Goal: Communication & Community: Participate in discussion

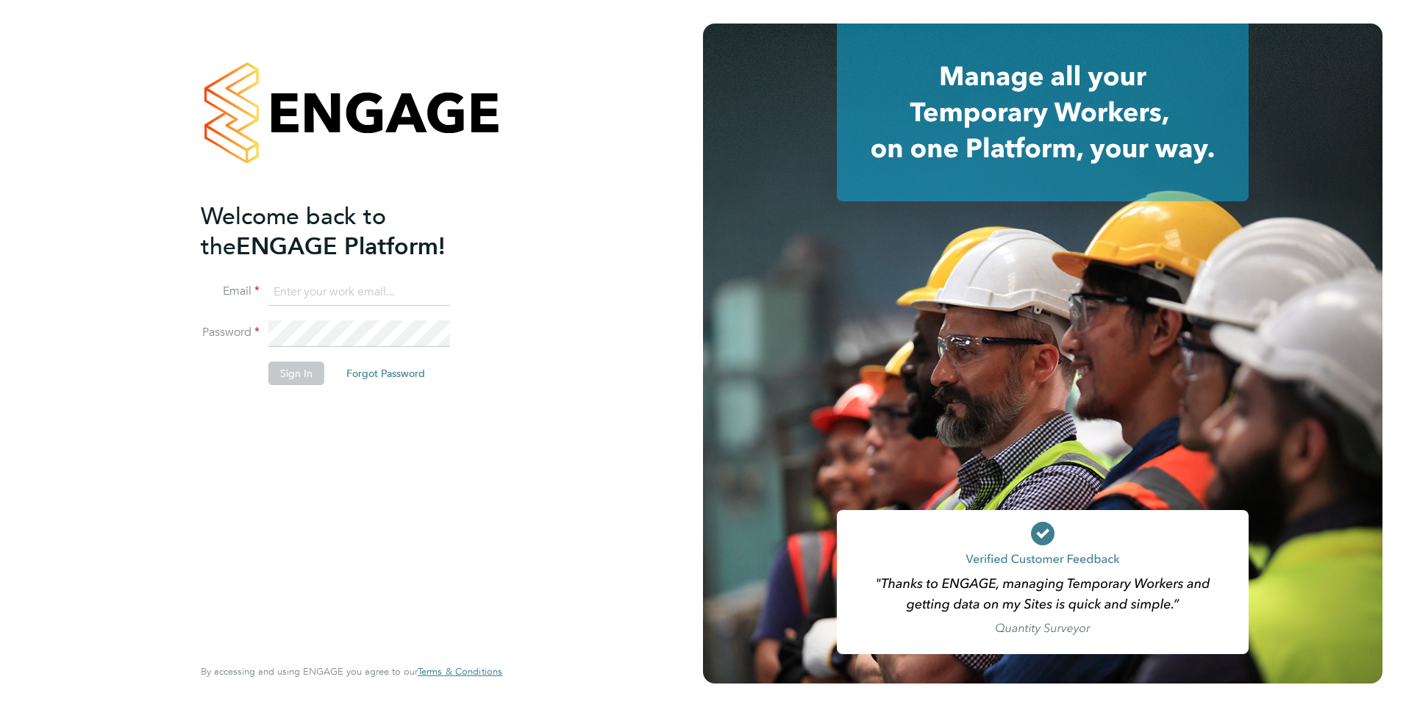
click at [288, 288] on input at bounding box center [359, 292] width 182 height 26
click at [315, 366] on button "Sign In" at bounding box center [296, 374] width 56 height 24
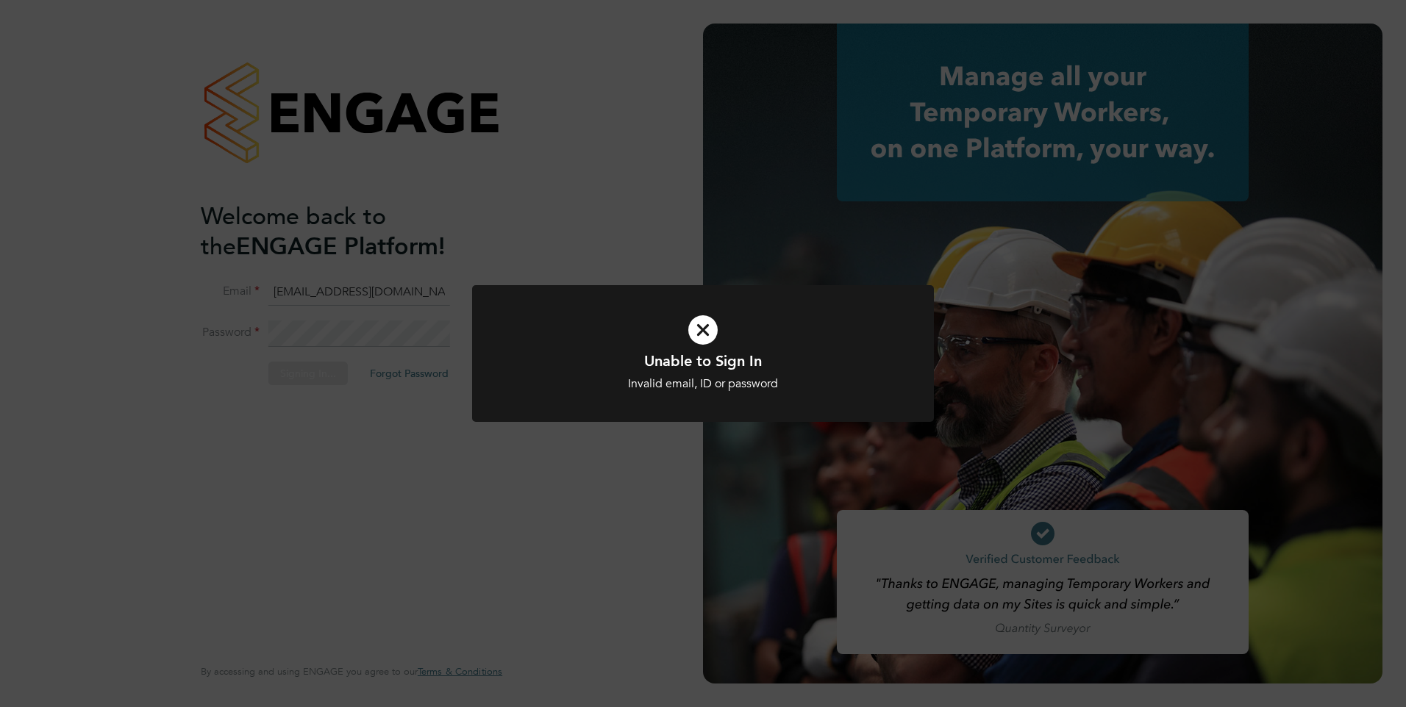
click at [374, 342] on div "Unable to Sign In Invalid email, ID or password Cancel Okay" at bounding box center [703, 353] width 1406 height 707
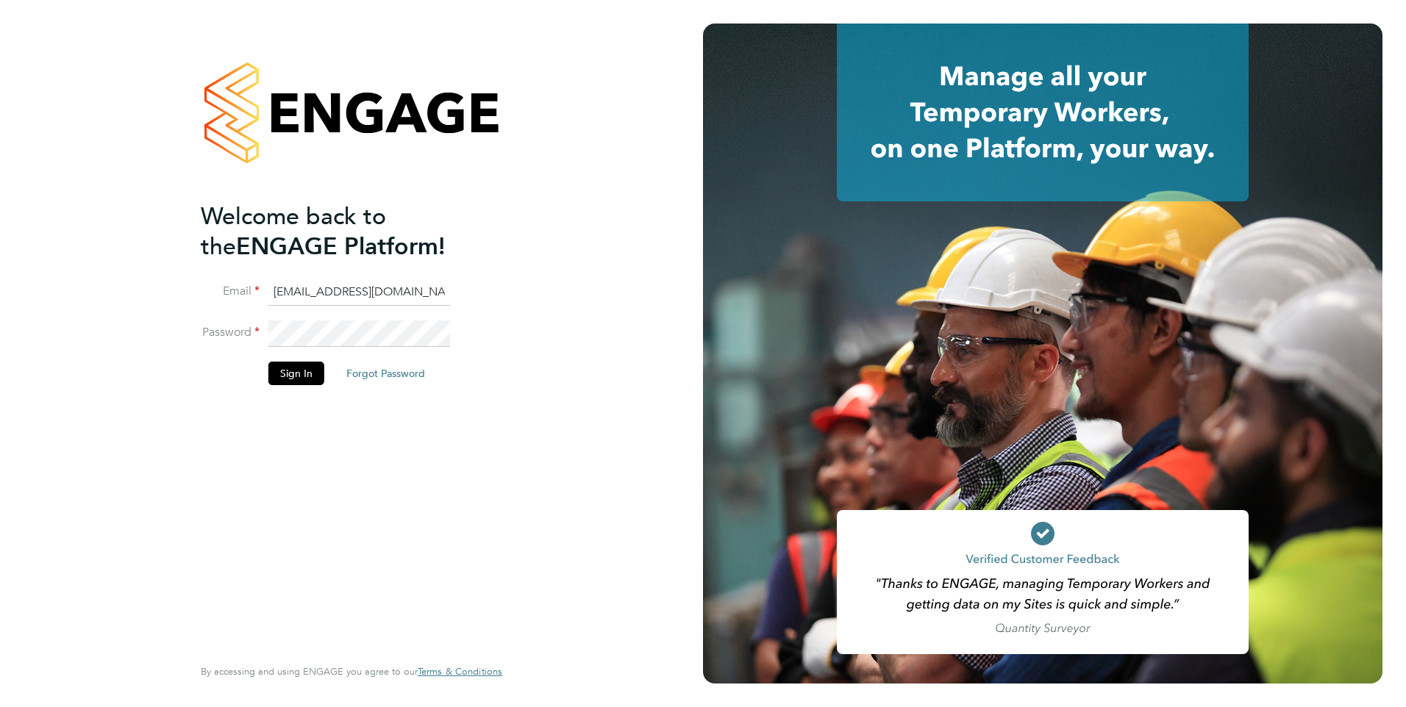
click at [372, 296] on input "jamieps@sky.com" at bounding box center [359, 292] width 182 height 26
drag, startPoint x: 372, startPoint y: 289, endPoint x: 231, endPoint y: 297, distance: 141.4
click at [231, 297] on li "Email jamieps@sky.com" at bounding box center [344, 299] width 287 height 41
type input "jamie.stroud@ncclondon.ac.uk"
click at [313, 376] on button "Sign In" at bounding box center [296, 374] width 56 height 24
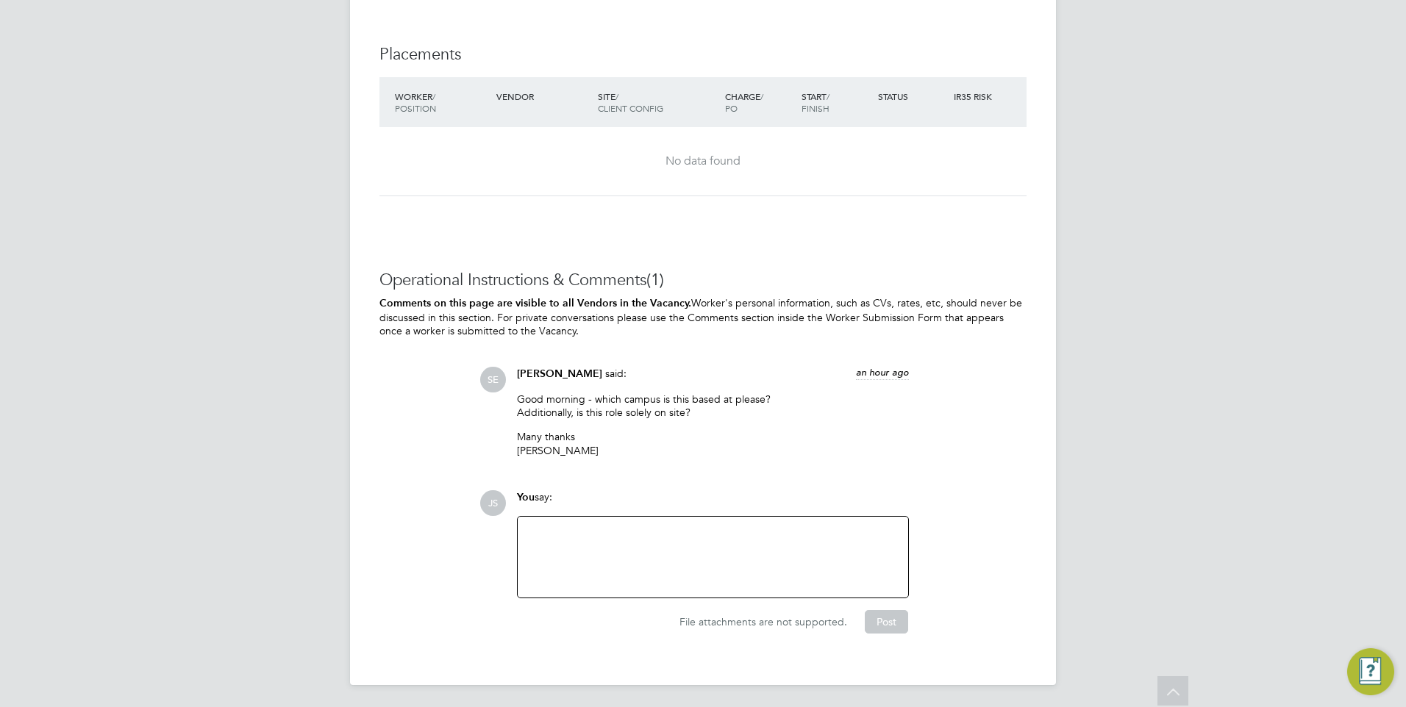
click at [577, 526] on div at bounding box center [713, 557] width 373 height 63
drag, startPoint x: 569, startPoint y: 525, endPoint x: 626, endPoint y: 543, distance: 59.3
click at [560, 527] on div "Based on [PERSON_NAME] and 4 days on site. Thanks [PERSON_NAME]" at bounding box center [713, 559] width 373 height 67
click at [899, 637] on div "Operational Instructions & Comments (1) Comments on this page are visible to al…" at bounding box center [702, 465] width 647 height 390
click at [898, 628] on button "Post" at bounding box center [886, 626] width 43 height 24
